Goal: Transaction & Acquisition: Purchase product/service

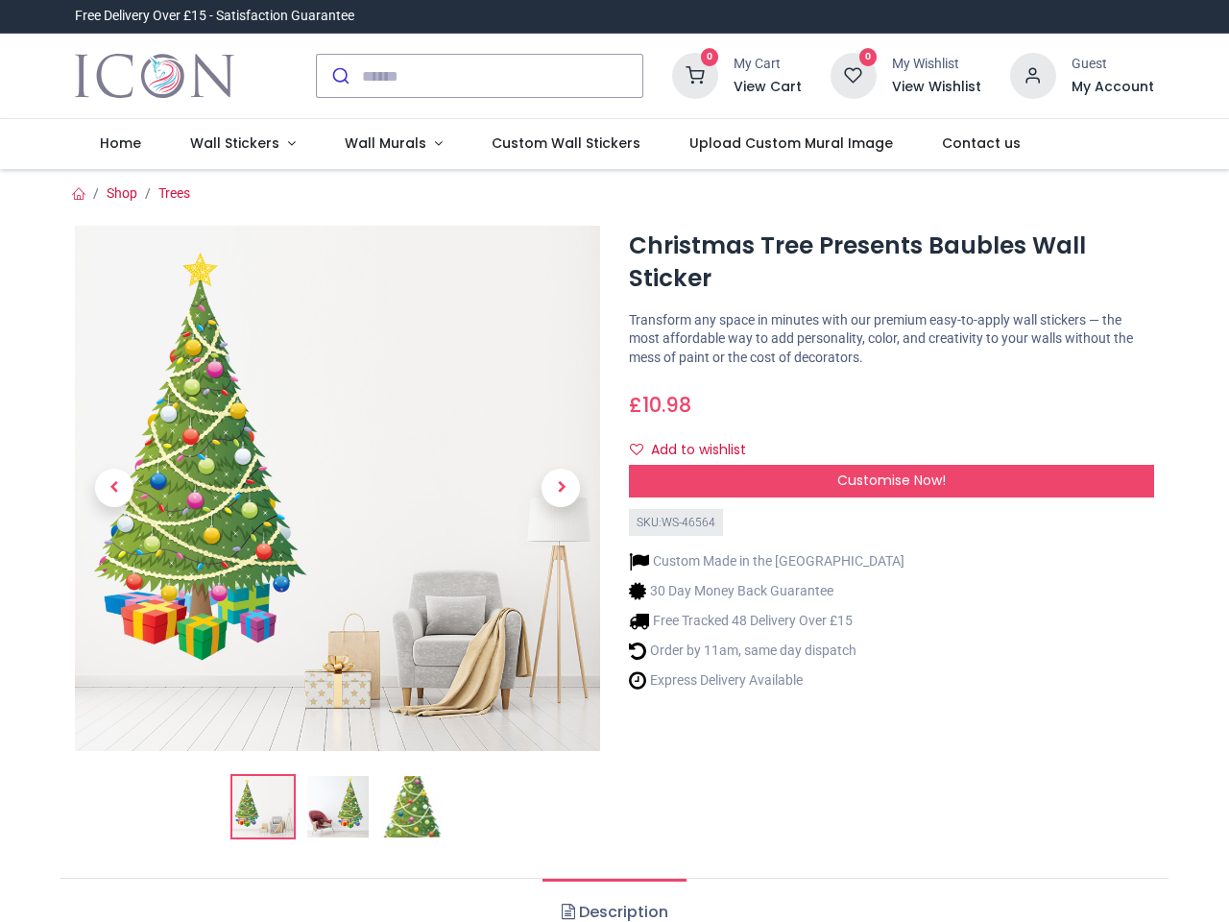
click at [615, 461] on div "Christmas Tree Presents Baubles Wall Sticker [URL][DOMAIN_NAME] [URL][DOMAIN_NA…" at bounding box center [892, 540] width 554 height 629
click at [481, 76] on input "search" at bounding box center [502, 76] width 280 height 42
click at [503, 76] on input "search" at bounding box center [502, 76] width 280 height 42
click at [771, 87] on h6 "View Cart" at bounding box center [768, 87] width 68 height 19
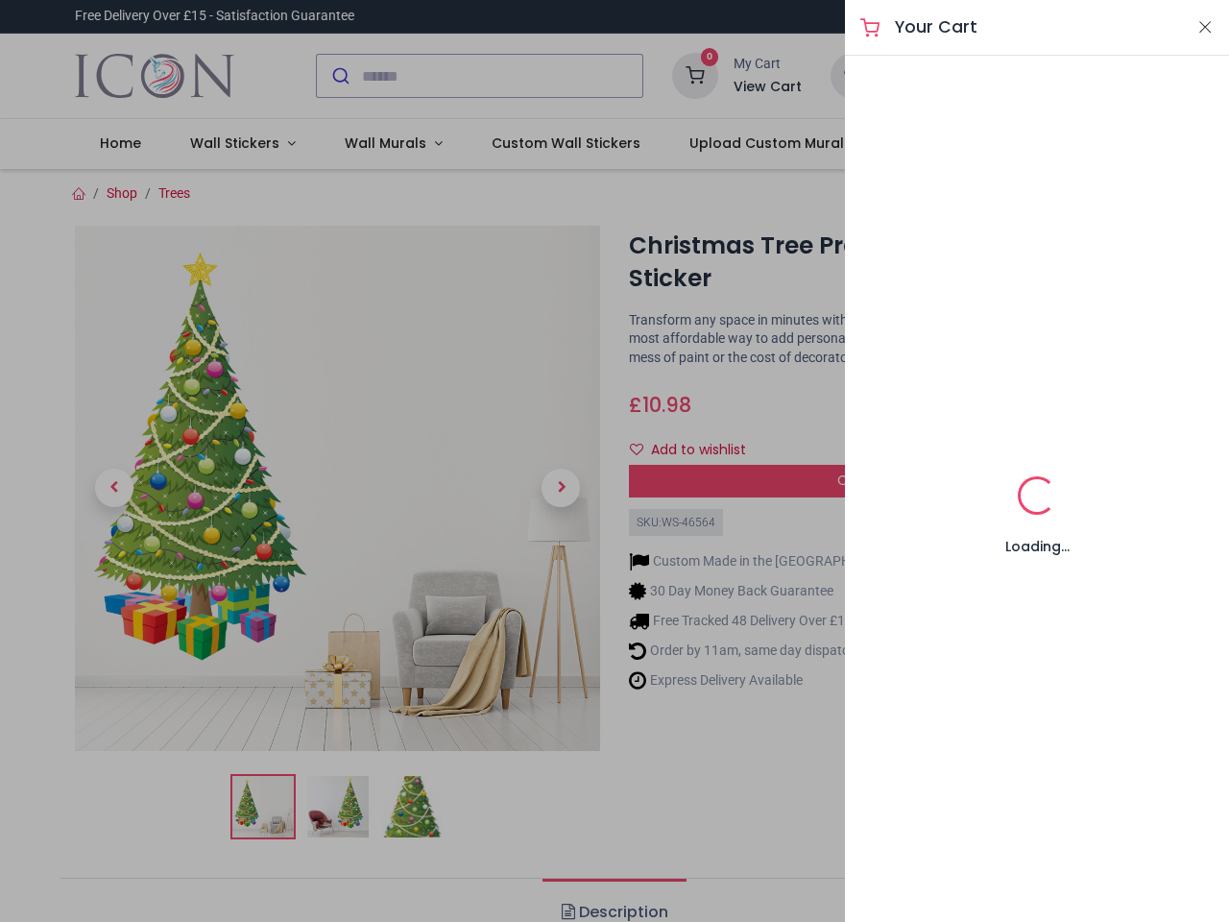
click at [1034, 74] on div at bounding box center [614, 461] width 1229 height 922
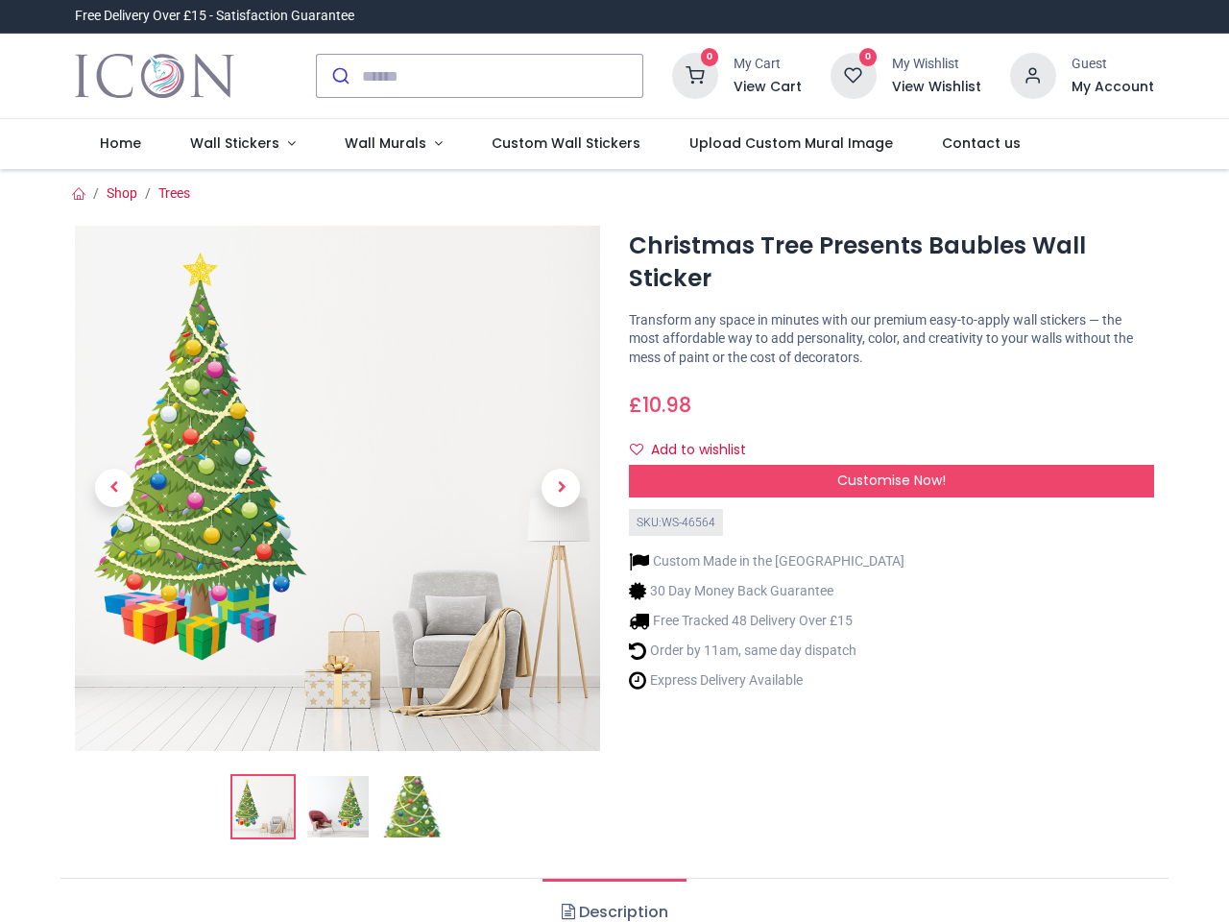
click at [1112, 87] on h6 "My Account" at bounding box center [1113, 87] width 83 height 19
click at [385, 144] on span "Wall Murals" at bounding box center [386, 142] width 82 height 19
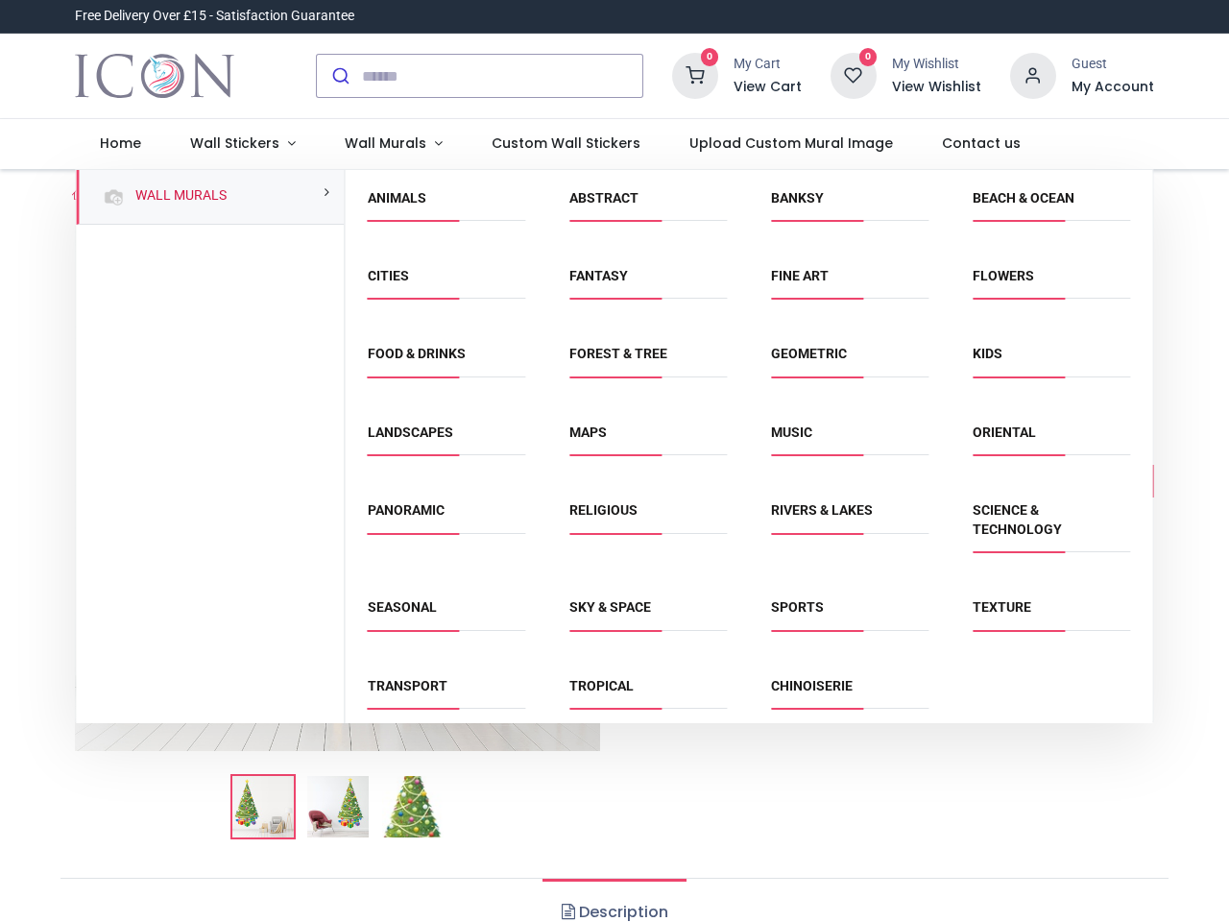
click at [613, 545] on div "Religious" at bounding box center [648, 530] width 202 height 97
